Goal: Task Accomplishment & Management: Manage account settings

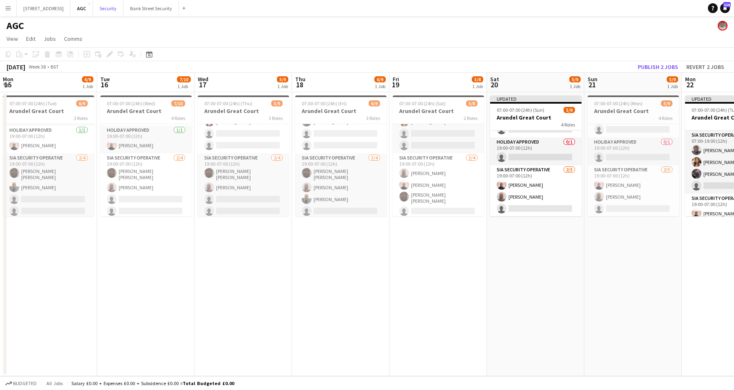
click at [114, 13] on button "Security Close" at bounding box center [108, 8] width 31 height 16
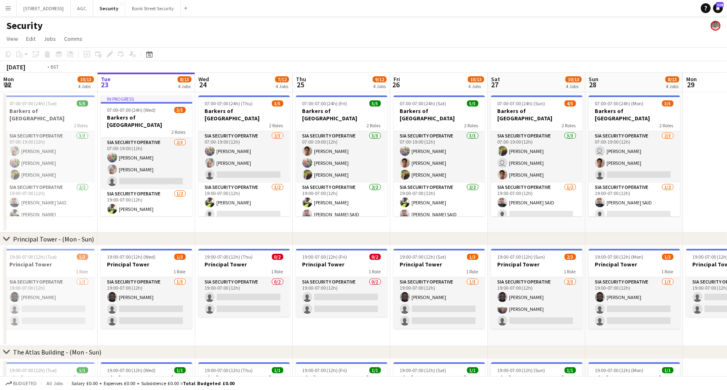
scroll to position [0, 181]
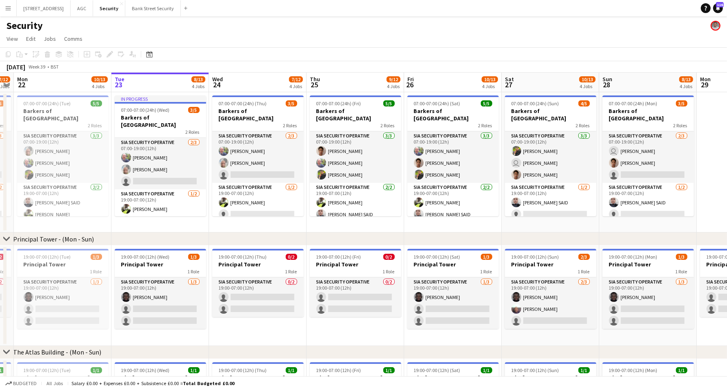
drag, startPoint x: 337, startPoint y: 224, endPoint x: 728, endPoint y: 238, distance: 391.1
click at [727, 238] on html "Menu Boards Boards Boards All jobs Status Workforce Workforce My Workforce Recr…" at bounding box center [363, 317] width 727 height 634
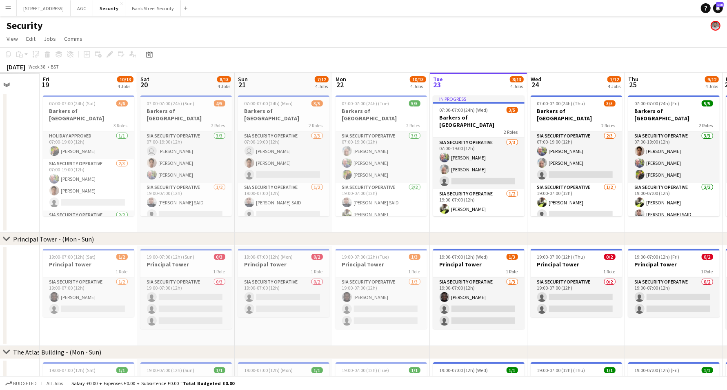
drag, startPoint x: 319, startPoint y: 225, endPoint x: 636, endPoint y: 230, distance: 316.2
click at [636, 230] on app-calendar-viewport "Tue 16 Wed 17 Thu 18 Fri 19 10/13 4 Jobs Sat 20 8/13 4 Jobs Sun 21 7/12 4 Jobs …" at bounding box center [363, 347] width 727 height 548
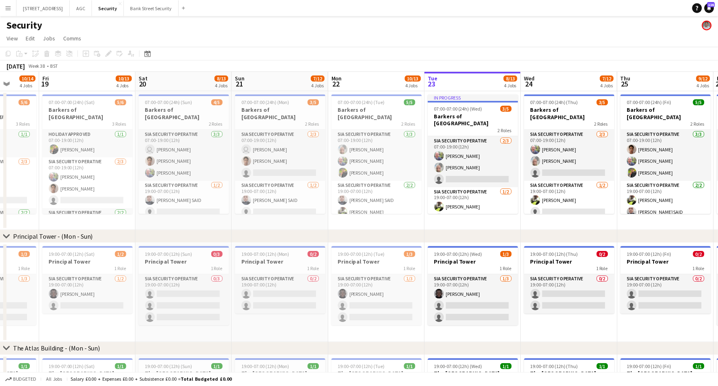
scroll to position [0, 254]
drag, startPoint x: 348, startPoint y: 237, endPoint x: 363, endPoint y: 239, distance: 15.2
click at [363, 239] on div "chevron-right Principal Tower - ([GEOGRAPHIC_DATA])" at bounding box center [363, 239] width 727 height 13
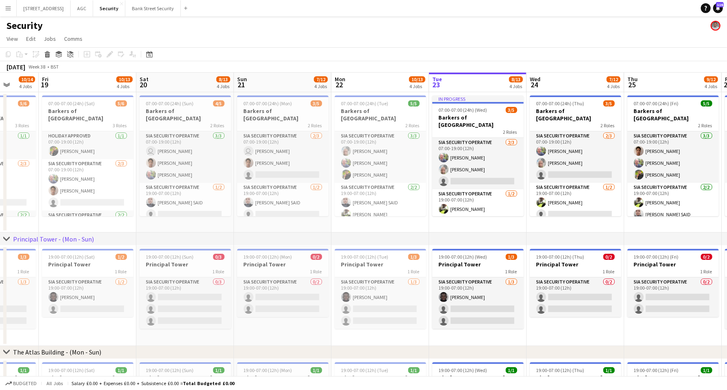
click at [320, 235] on div "chevron-right Principal Tower - ([GEOGRAPHIC_DATA])" at bounding box center [363, 239] width 727 height 13
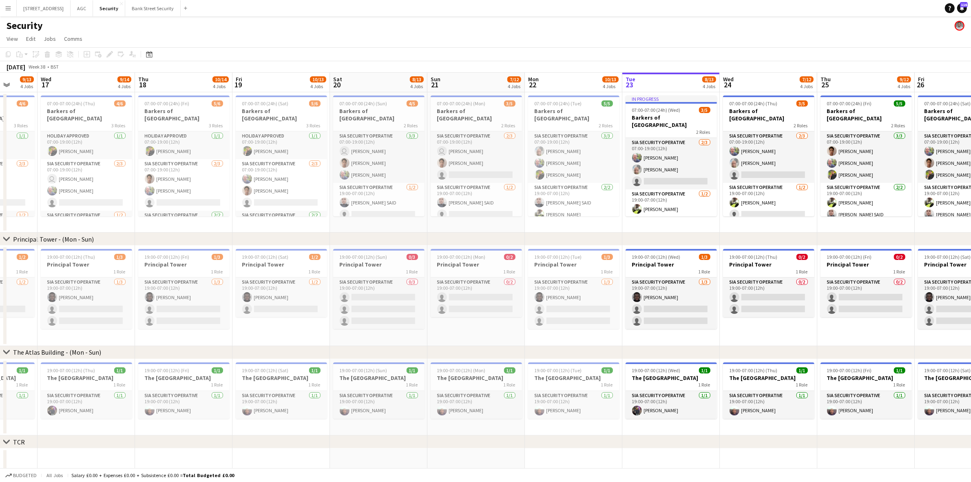
drag, startPoint x: 547, startPoint y: 224, endPoint x: 822, endPoint y: 201, distance: 276.4
click at [734, 201] on app-calendar-viewport "Sun 14 Mon 15 Tue 16 9/13 4 Jobs Wed 17 9/14 4 Jobs Thu 18 10/14 4 Jobs Fri 19 …" at bounding box center [485, 347] width 971 height 548
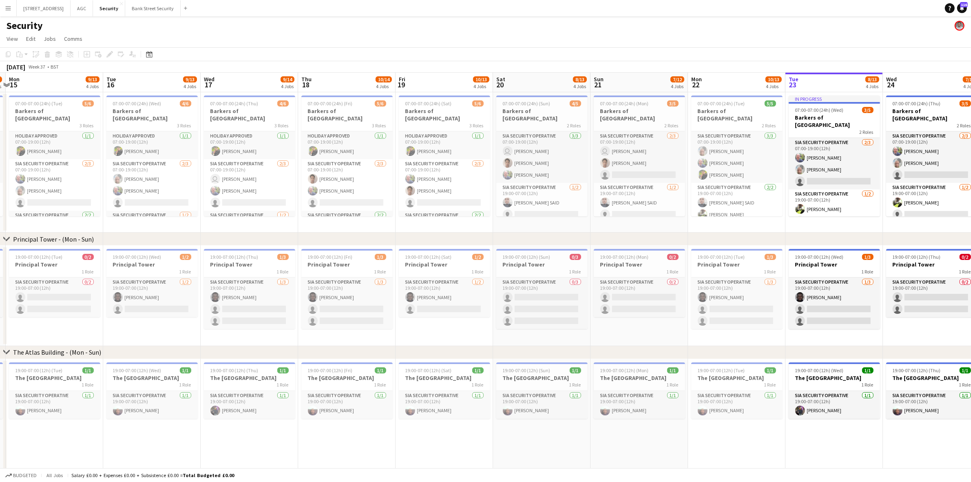
scroll to position [0, 288]
drag, startPoint x: 468, startPoint y: 226, endPoint x: 532, endPoint y: 222, distance: 64.2
click at [532, 222] on app-calendar-viewport "Fri 12 10/12 4 Jobs Sat 13 10/15 4 Jobs Sun 14 9/12 4 Jobs Mon 15 9/13 4 Jobs T…" at bounding box center [485, 372] width 971 height 599
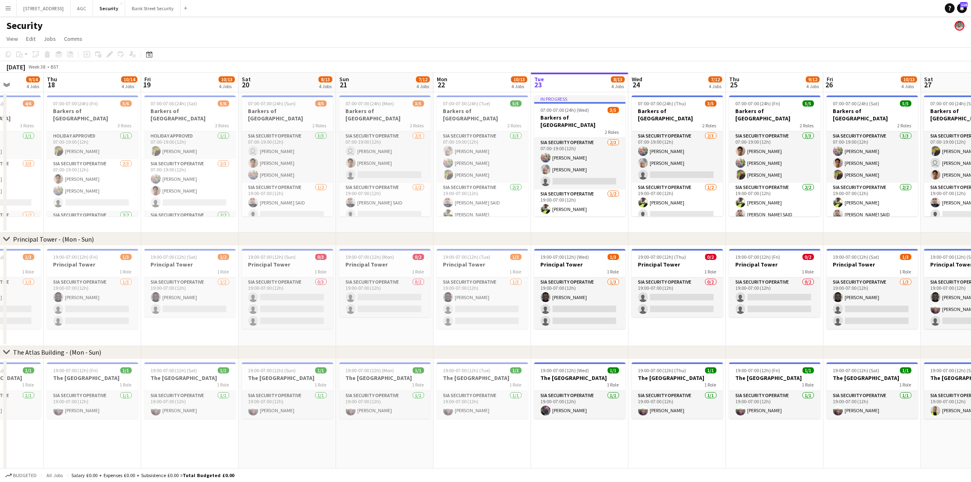
drag, startPoint x: 802, startPoint y: 231, endPoint x: 392, endPoint y: 235, distance: 410.4
click at [388, 230] on app-calendar-viewport "Mon 15 9/13 4 Jobs Tue 16 9/13 4 Jobs Wed 17 9/14 4 Jobs Thu 18 10/14 4 Jobs Fr…" at bounding box center [485, 372] width 971 height 599
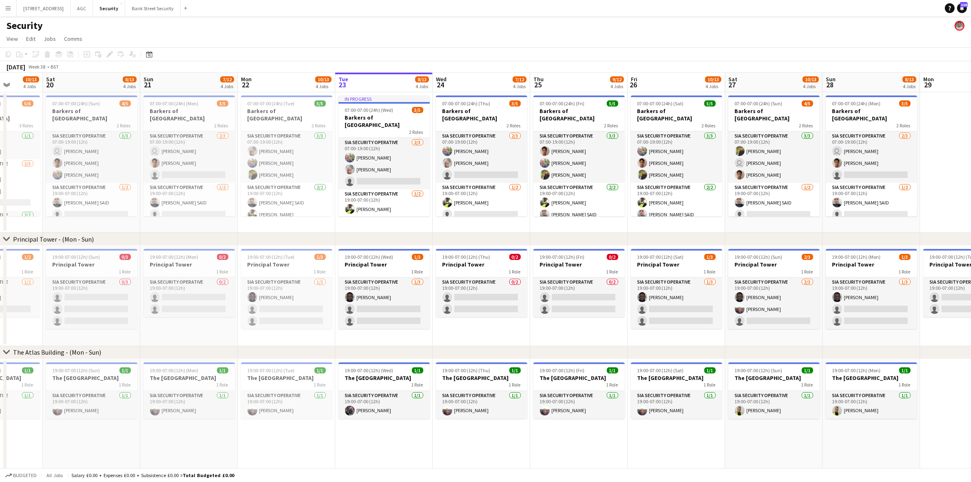
scroll to position [0, 235]
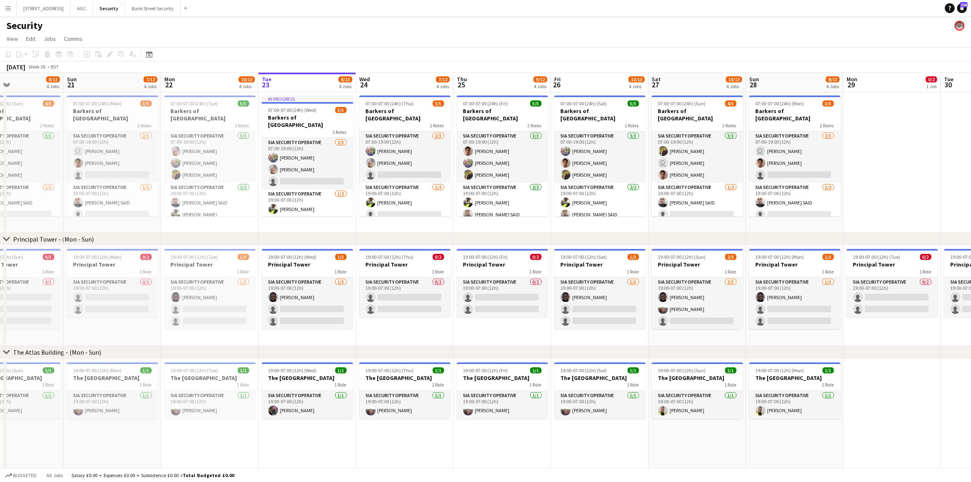
drag, startPoint x: 300, startPoint y: 226, endPoint x: 280, endPoint y: 225, distance: 20.0
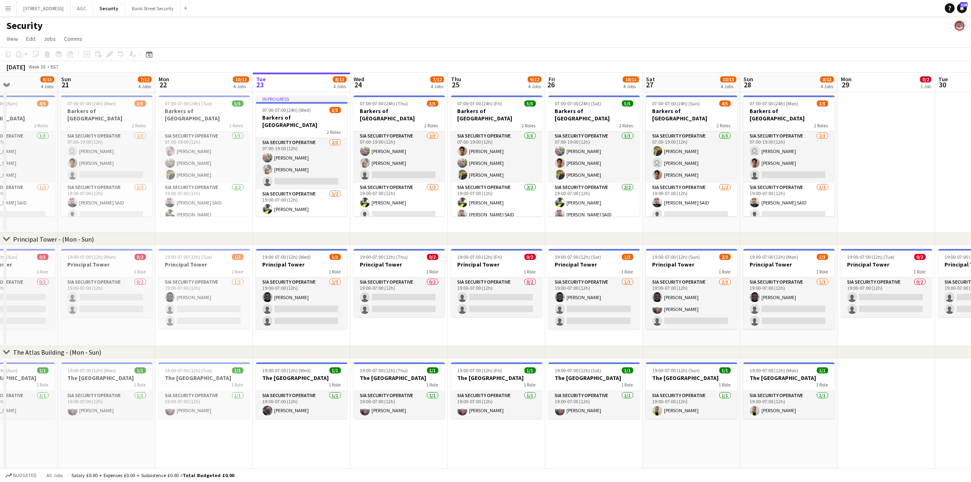
drag, startPoint x: 280, startPoint y: 225, endPoint x: 244, endPoint y: 225, distance: 36.3
click at [244, 225] on app-calendar-viewport "Thu 18 10/14 4 Jobs Fri 19 10/13 4 Jobs Sat 20 8/13 4 Jobs Sun 21 7/12 4 Jobs M…" at bounding box center [485, 372] width 971 height 599
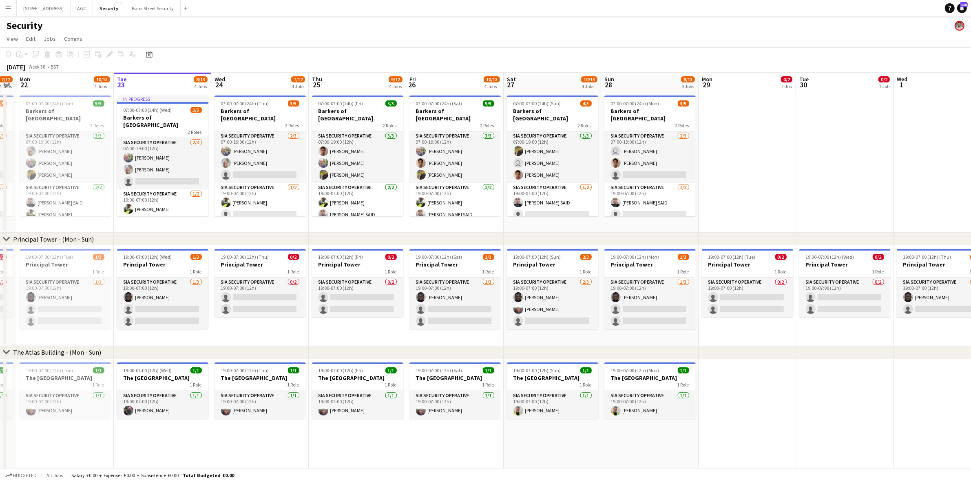
scroll to position [0, 286]
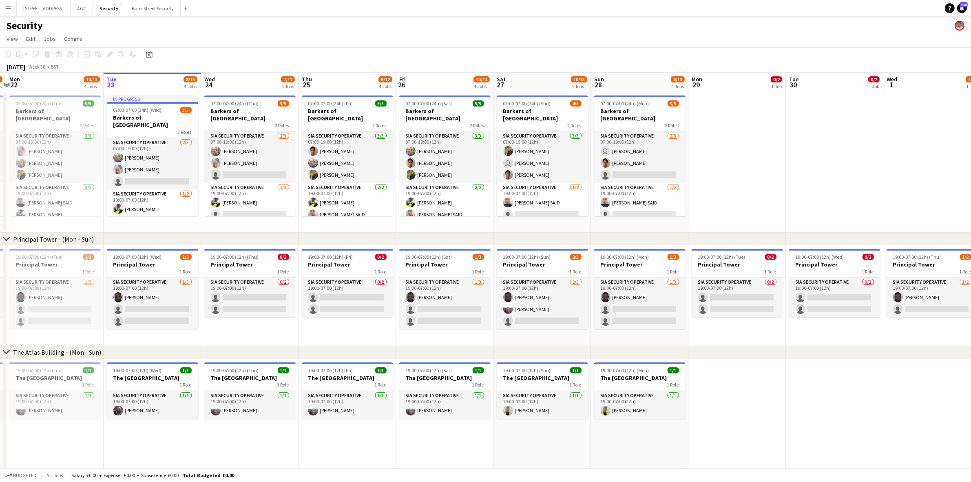
drag, startPoint x: 244, startPoint y: 225, endPoint x: 97, endPoint y: 212, distance: 147.0
click at [97, 212] on app-calendar-viewport "Fri 19 10/13 4 Jobs Sat 20 8/13 4 Jobs Sun 21 7/12 4 Jobs Mon 22 10/13 4 Jobs T…" at bounding box center [485, 372] width 971 height 599
click at [240, 194] on app-card-role "SIA Security Operative [DATE] 19:00-07:00 (12h) [PERSON_NAME] single-neutral-ac…" at bounding box center [249, 203] width 91 height 40
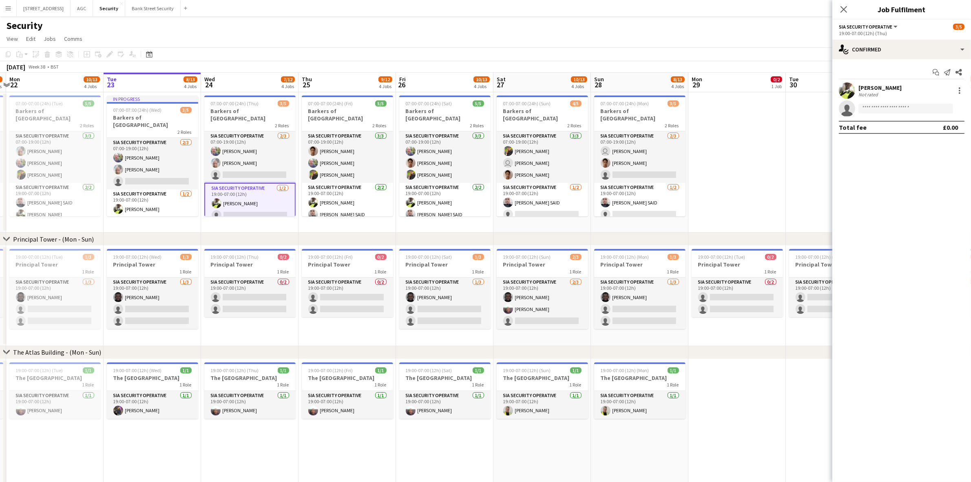
click at [734, 88] on div at bounding box center [960, 88] width 2 height 2
click at [734, 177] on button "Remove" at bounding box center [934, 184] width 64 height 20
click at [231, 206] on app-card-role "SIA Security Operative 0/2 19:00-07:00 (12h) single-neutral-actions single-neut…" at bounding box center [249, 209] width 91 height 41
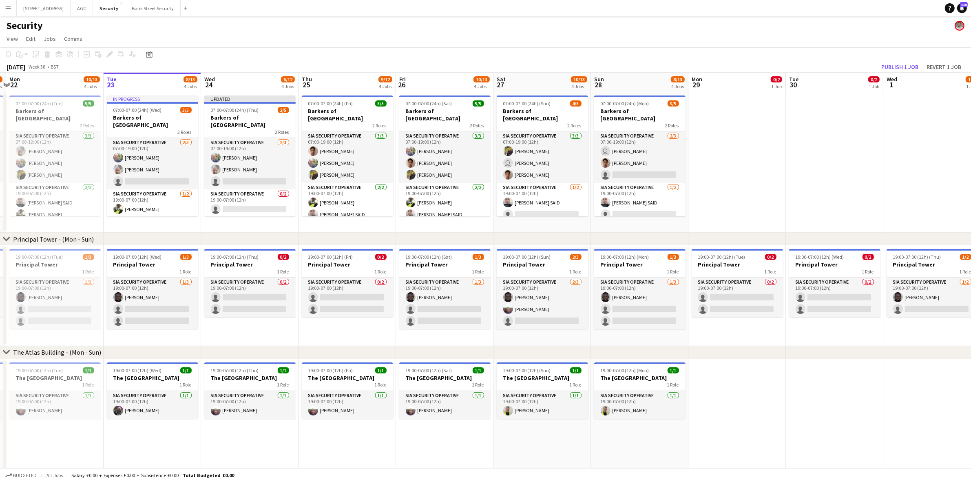
click at [231, 206] on app-card-role "SIA Security Operative 0/2 19:00-07:00 (12h) single-neutral-actions single-neut…" at bounding box center [249, 209] width 91 height 40
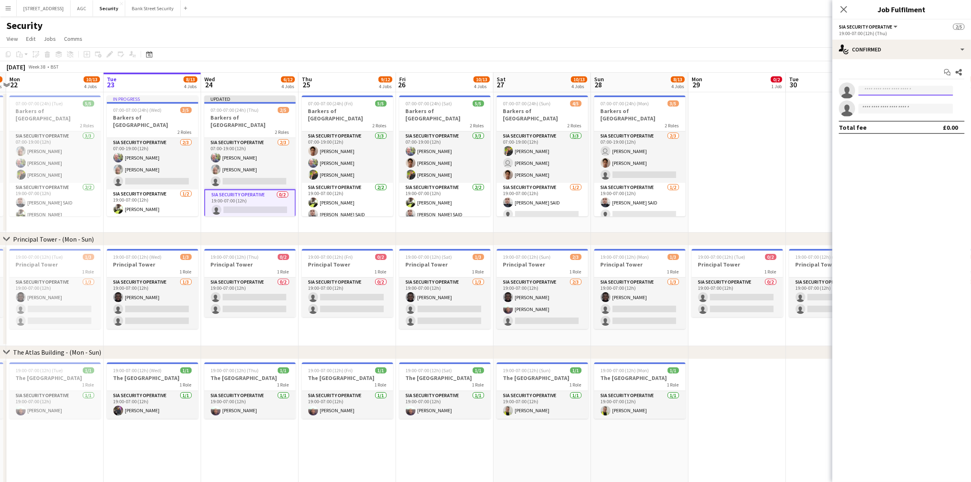
click at [734, 90] on input at bounding box center [906, 91] width 95 height 10
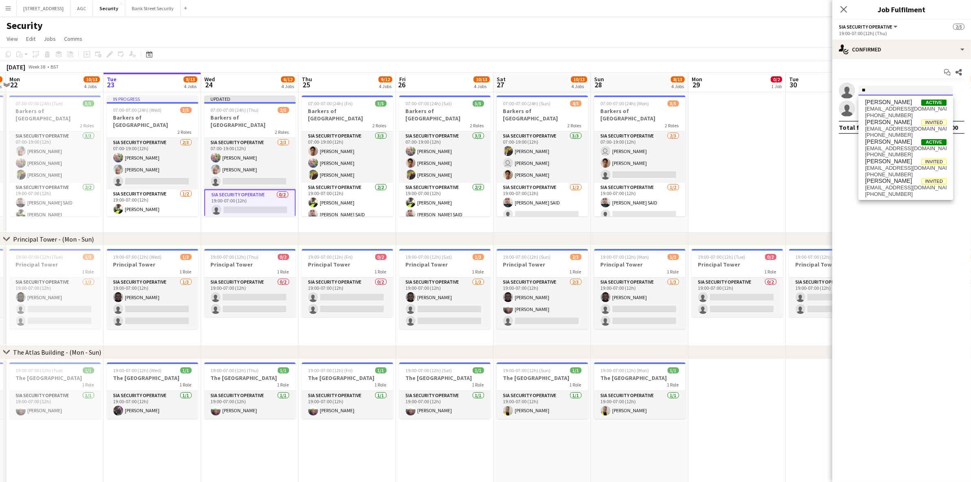
type input "*"
type input "****"
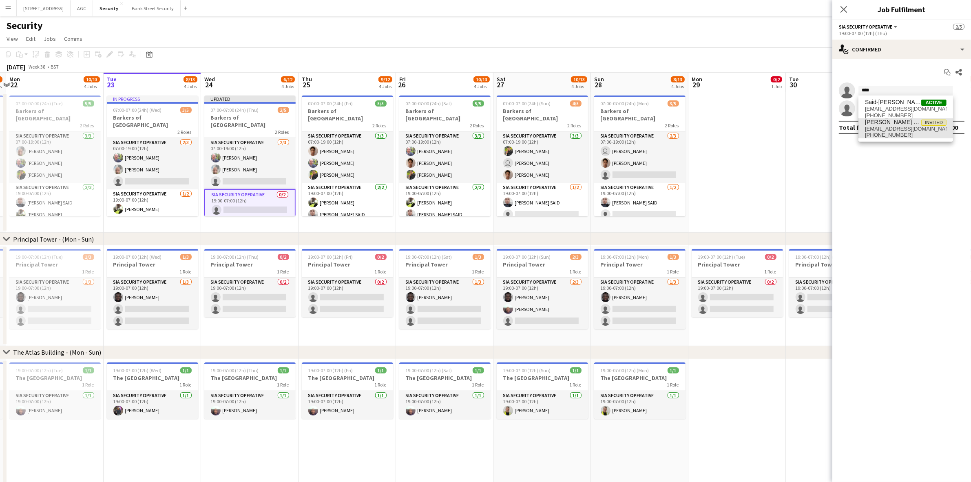
click at [734, 123] on span "[PERSON_NAME] SAID" at bounding box center [893, 122] width 56 height 7
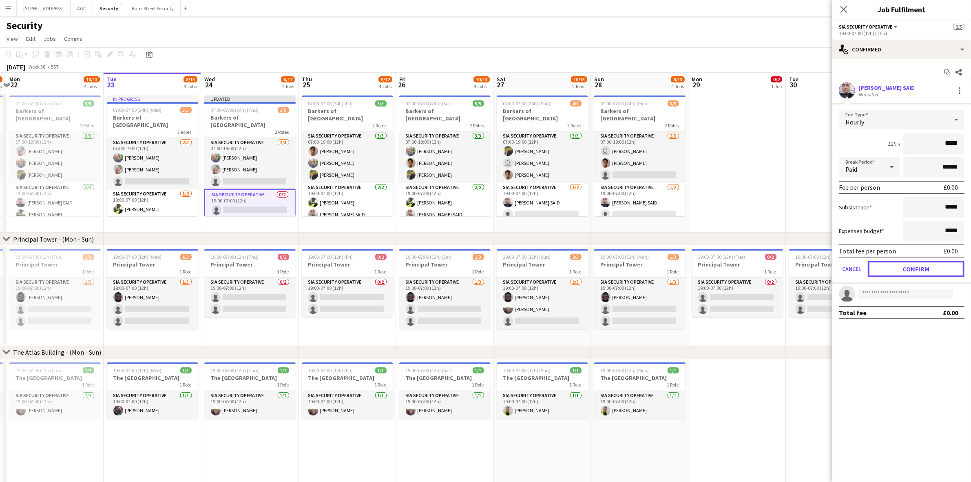
click at [734, 268] on button "Confirm" at bounding box center [916, 269] width 97 height 16
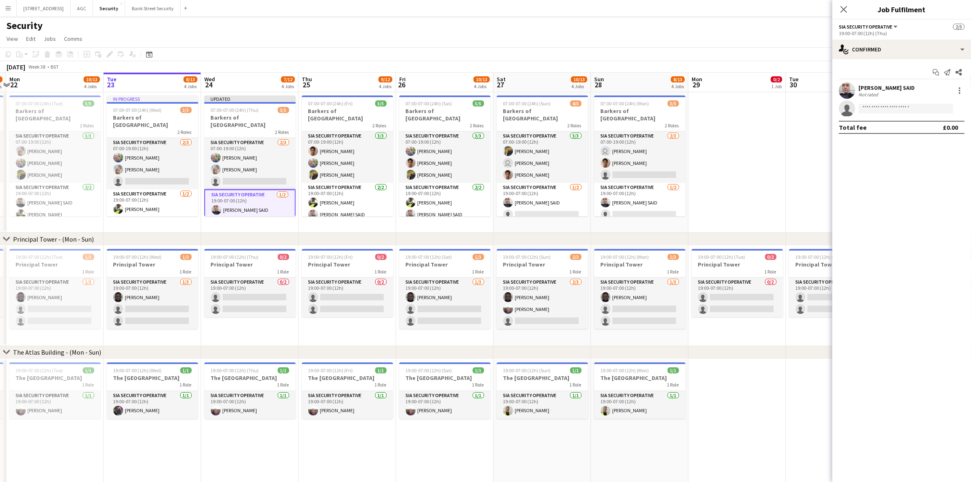
click at [734, 12] on icon "Close pop-in" at bounding box center [844, 9] width 7 height 7
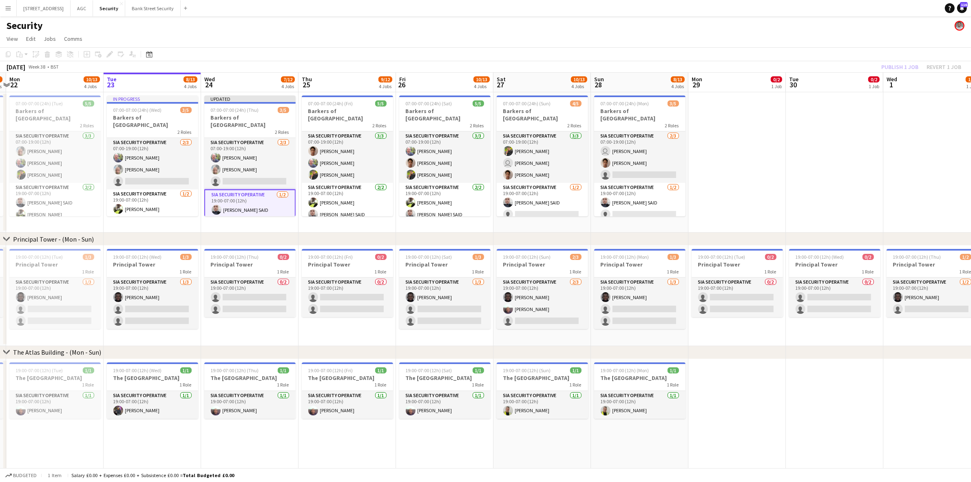
click at [734, 64] on div "Publish 1 job Revert 1 job" at bounding box center [922, 67] width 100 height 11
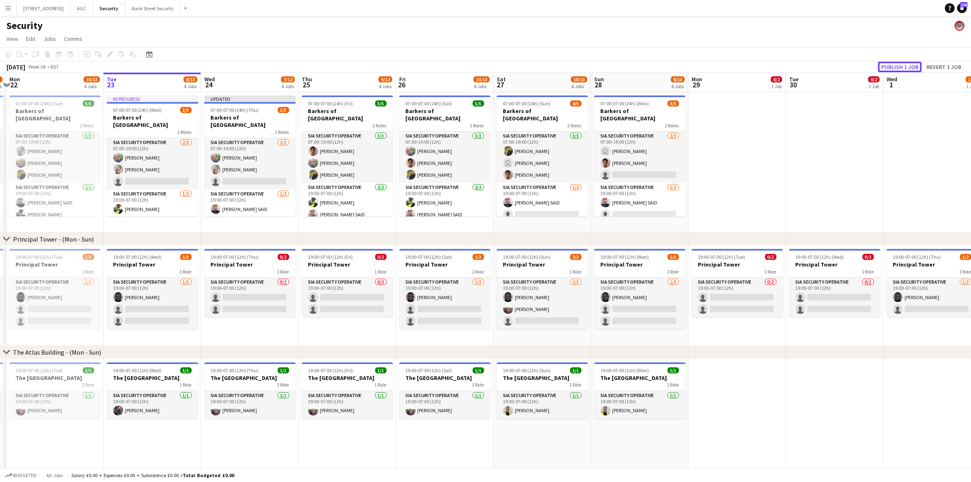
click at [734, 64] on button "Publish 1 job" at bounding box center [900, 67] width 44 height 11
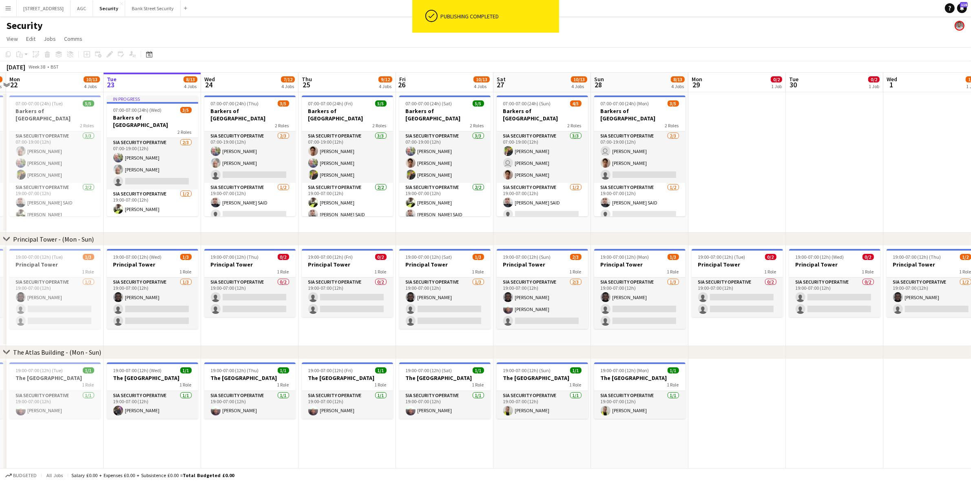
click at [325, 197] on app-card-role "SIA Security Operative [DATE] 19:00-07:00 (12h) [PERSON_NAME] SAID" at bounding box center [347, 203] width 91 height 40
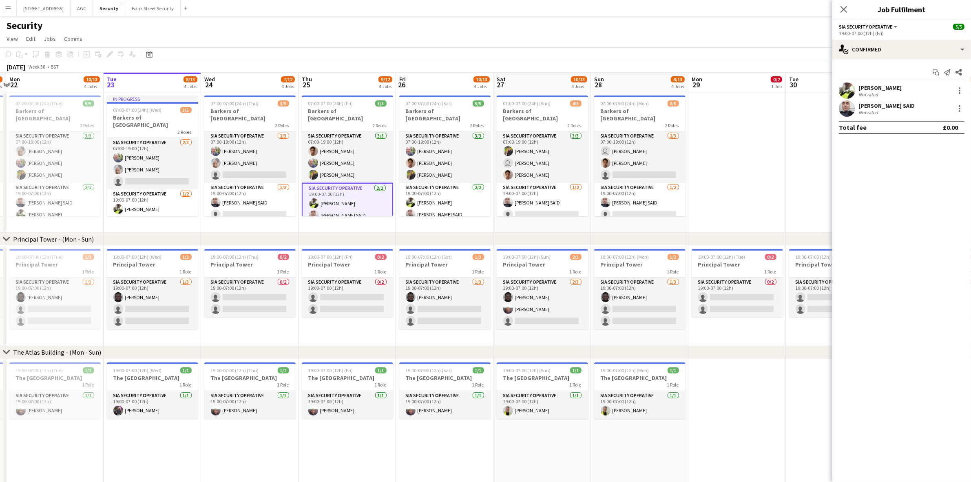
click at [448, 196] on app-card-role "SIA Security Operative [DATE] 19:00-07:00 (12h) [PERSON_NAME] SAID" at bounding box center [444, 203] width 91 height 40
click at [734, 94] on div at bounding box center [960, 91] width 10 height 10
click at [734, 164] on span "Remove" at bounding box center [920, 164] width 24 height 7
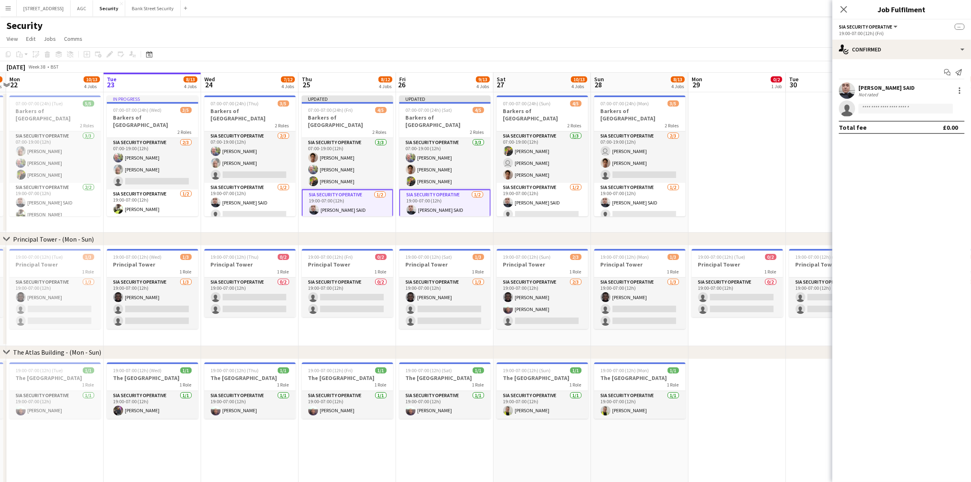
click at [734, 8] on icon "Close pop-in" at bounding box center [844, 9] width 7 height 7
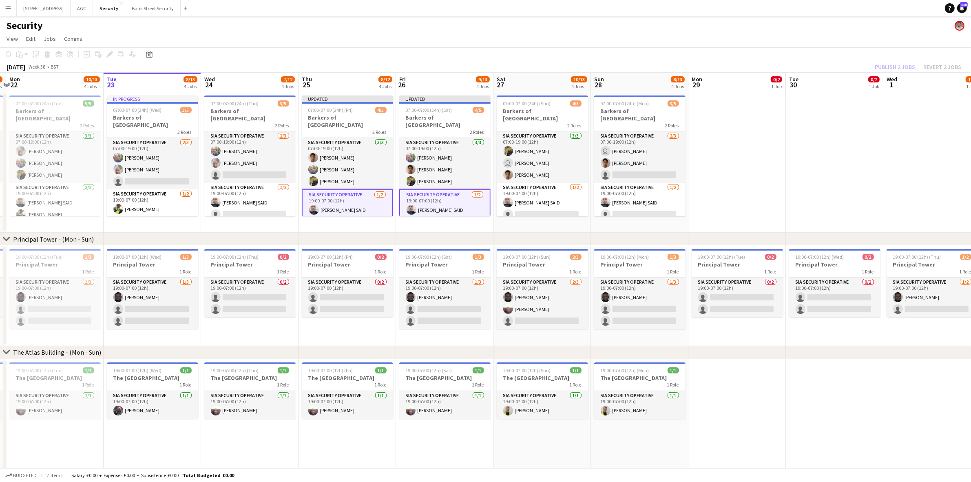
click at [734, 66] on div "Publish 2 jobs Revert 2 jobs" at bounding box center [918, 67] width 106 height 11
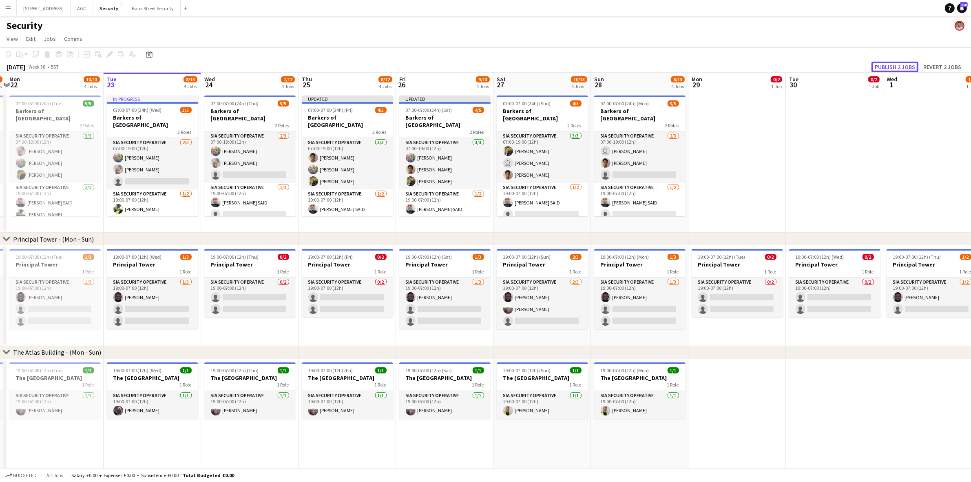
click at [734, 66] on button "Publish 2 jobs" at bounding box center [895, 67] width 47 height 11
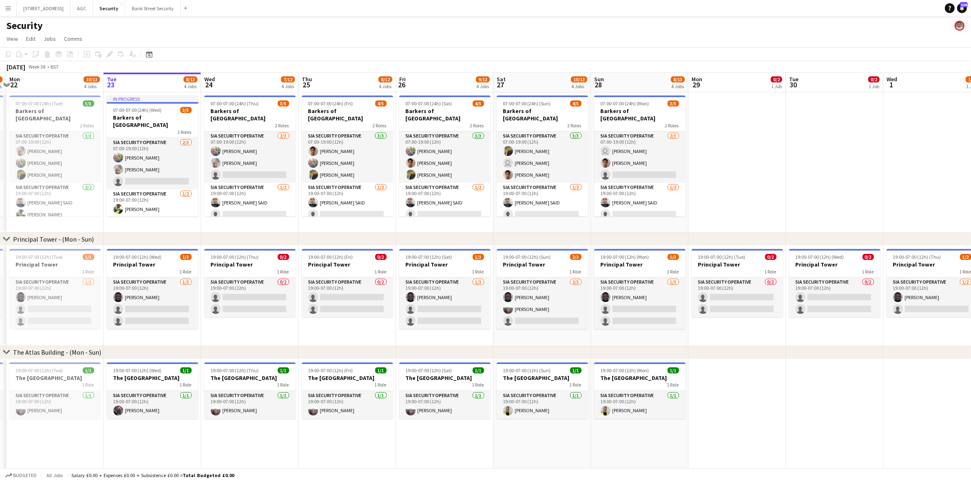
drag, startPoint x: 394, startPoint y: 376, endPoint x: 230, endPoint y: 43, distance: 371.3
click at [230, 43] on app-page-menu "View Day view expanded Day view collapsed Month view Date picker Jump to [DATE]…" at bounding box center [485, 40] width 971 height 16
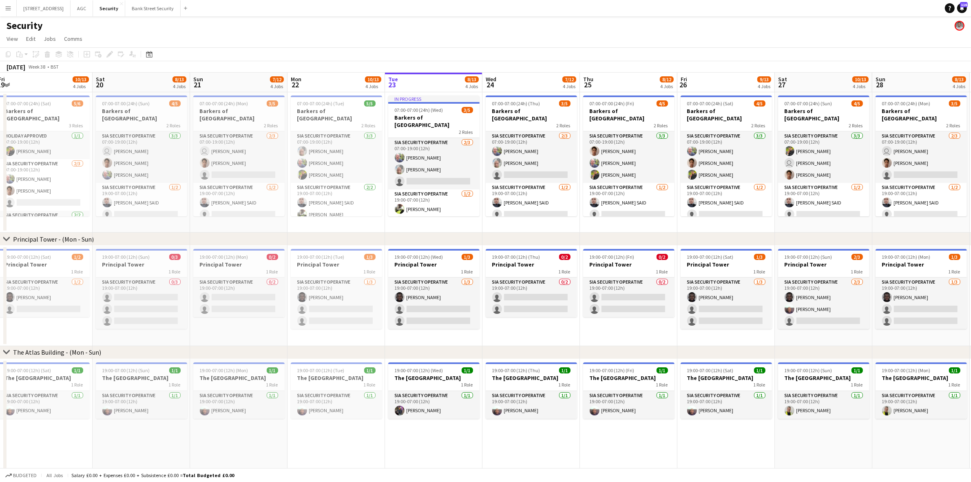
scroll to position [0, 237]
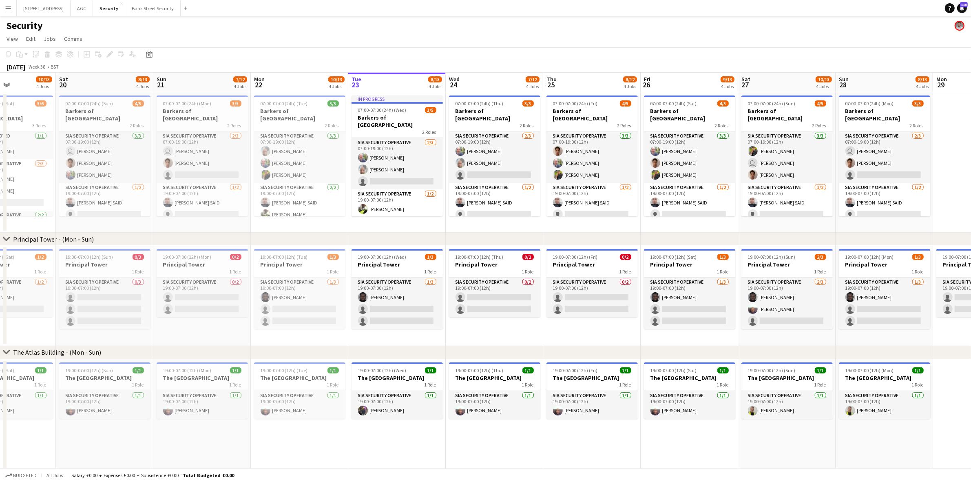
drag, startPoint x: 136, startPoint y: 224, endPoint x: 673, endPoint y: 218, distance: 537.3
click at [673, 218] on app-calendar-viewport "Wed 17 9/14 4 Jobs Thu 18 10/14 4 Jobs Fri 19 10/13 4 Jobs Sat 20 8/13 4 Jobs S…" at bounding box center [485, 372] width 971 height 599
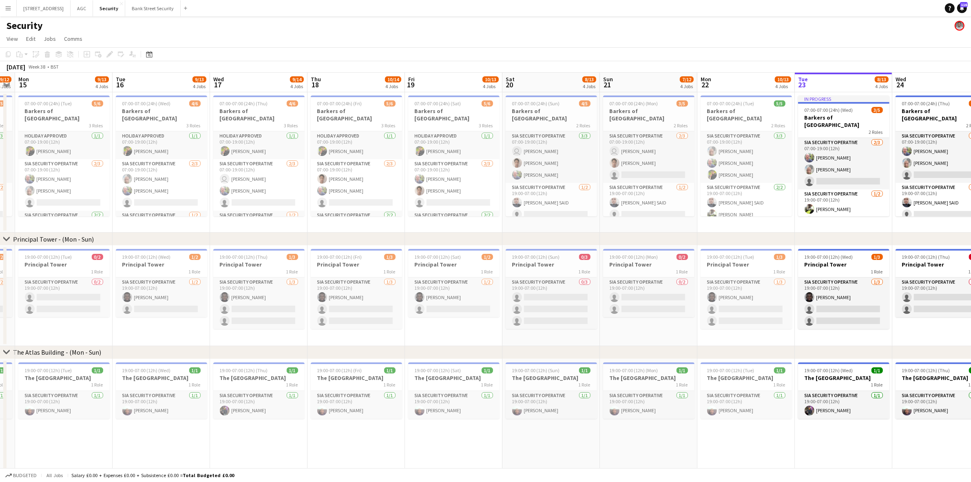
scroll to position [0, 279]
drag, startPoint x: 320, startPoint y: 226, endPoint x: 472, endPoint y: 229, distance: 152.2
click at [472, 229] on app-calendar-viewport "Fri 12 10/12 4 Jobs Sat 13 10/15 4 Jobs Sun 14 9/12 4 Jobs Mon 15 9/13 4 Jobs T…" at bounding box center [485, 372] width 971 height 599
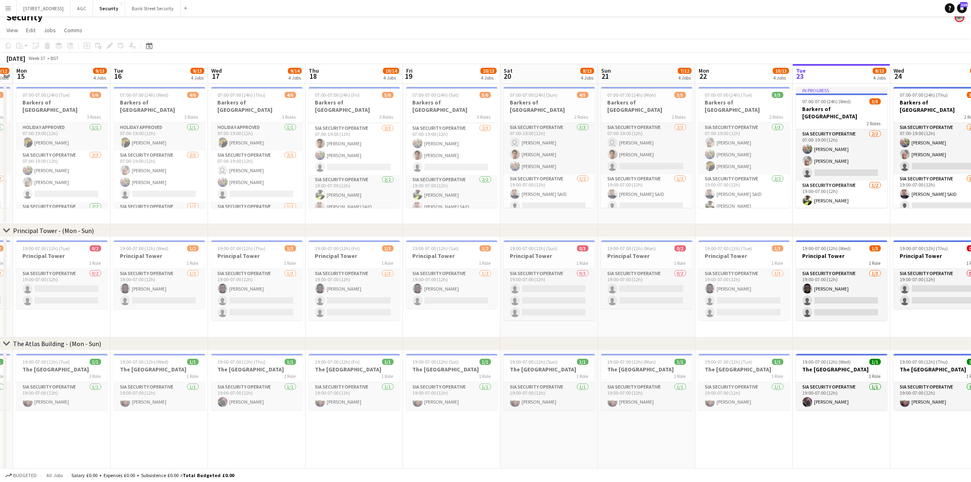
scroll to position [0, 0]
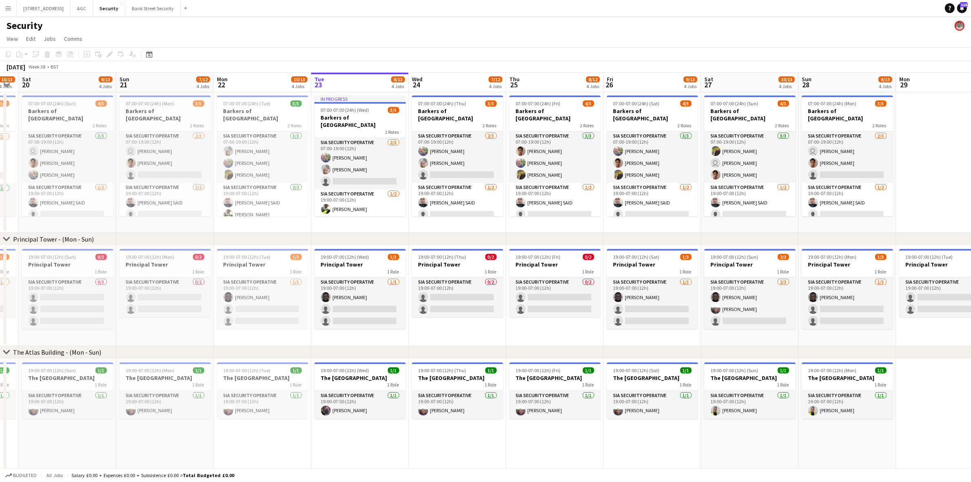
drag, startPoint x: 796, startPoint y: 231, endPoint x: 355, endPoint y: 222, distance: 441.1
click at [355, 222] on app-calendar-viewport "Wed 17 9/14 4 Jobs Thu 18 10/14 4 Jobs Fri 19 10/13 4 Jobs Sat 20 8/13 4 Jobs S…" at bounding box center [485, 372] width 971 height 599
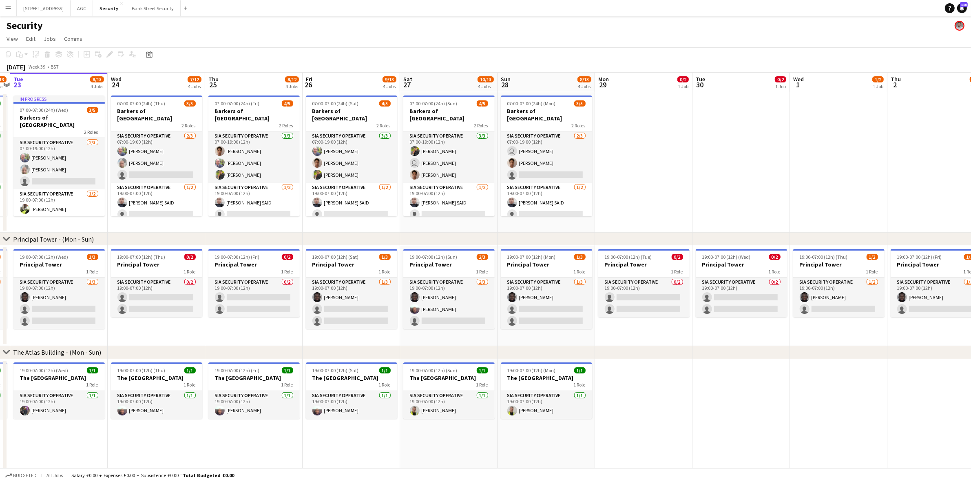
scroll to position [0, 279]
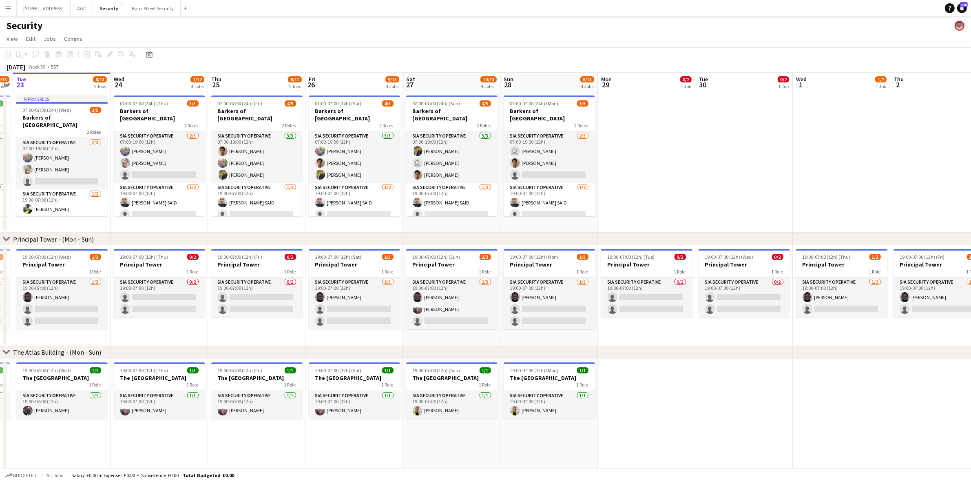
drag, startPoint x: 470, startPoint y: 215, endPoint x: 172, endPoint y: 224, distance: 298.3
click at [172, 224] on app-calendar-viewport "Sat 20 8/13 4 Jobs Sun 21 7/12 4 Jobs Mon 22 10/13 4 Jobs Tue 23 8/13 4 Jobs We…" at bounding box center [485, 372] width 971 height 599
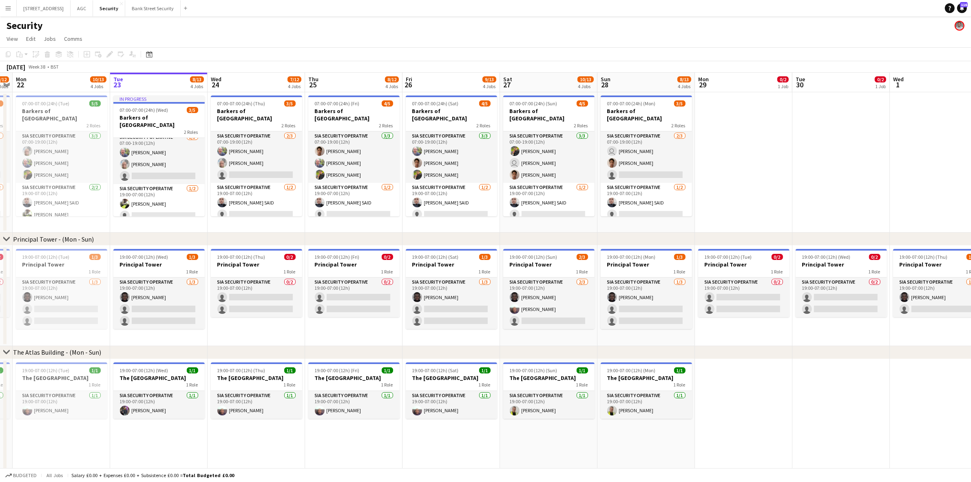
scroll to position [0, 195]
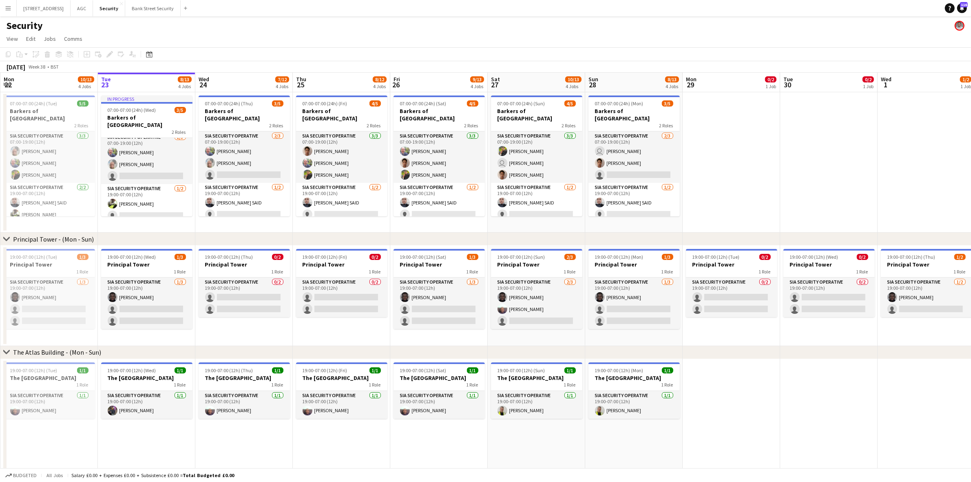
drag, startPoint x: 79, startPoint y: 226, endPoint x: 163, endPoint y: 217, distance: 85.0
click at [163, 217] on app-calendar-viewport "Sat 20 8/13 4 Jobs Sun 21 7/12 4 Jobs Mon 22 10/13 4 Jobs Tue 23 8/13 4 Jobs We…" at bounding box center [485, 372] width 971 height 599
